Goal: Task Accomplishment & Management: Use online tool/utility

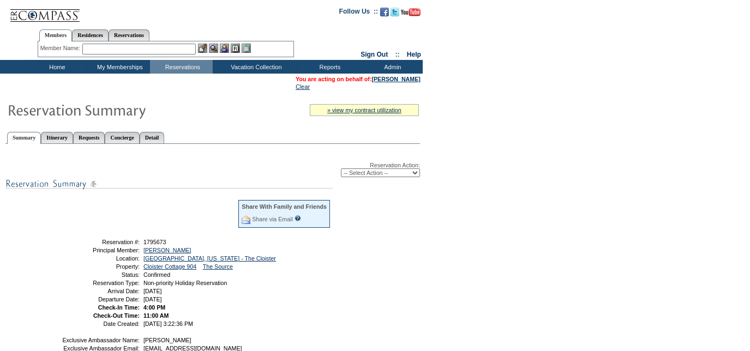
click at [387, 172] on select "-- Select Action -- Modify Reservation Dates Modify Reservation Cost Modify Occ…" at bounding box center [380, 172] width 79 height 9
select select "ChangeClubProp"
click at [341, 168] on select "-- Select Action -- Modify Reservation Dates Modify Reservation Cost Modify Occ…" at bounding box center [380, 172] width 79 height 9
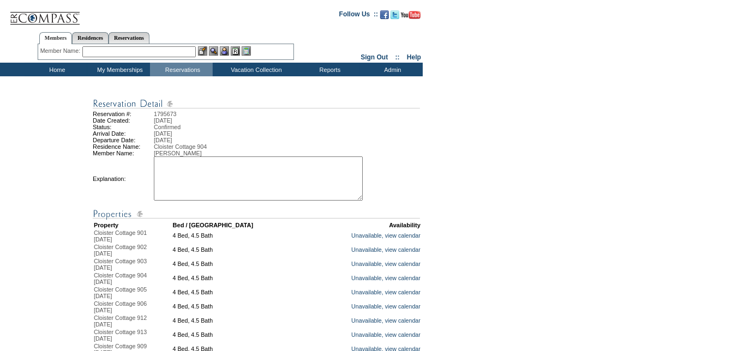
scroll to position [156, 0]
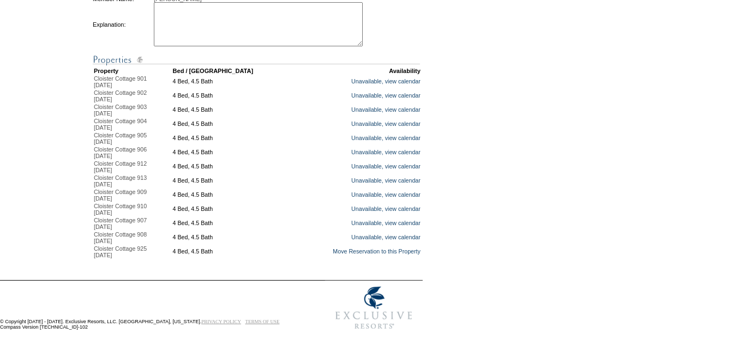
click at [238, 25] on textarea at bounding box center [258, 24] width 209 height 44
type textarea "ccs for Lowe, okay'd with Micah -AM"
click at [333, 255] on link "Move Reservation to this Property" at bounding box center [377, 251] width 88 height 7
